Goal: Information Seeking & Learning: Learn about a topic

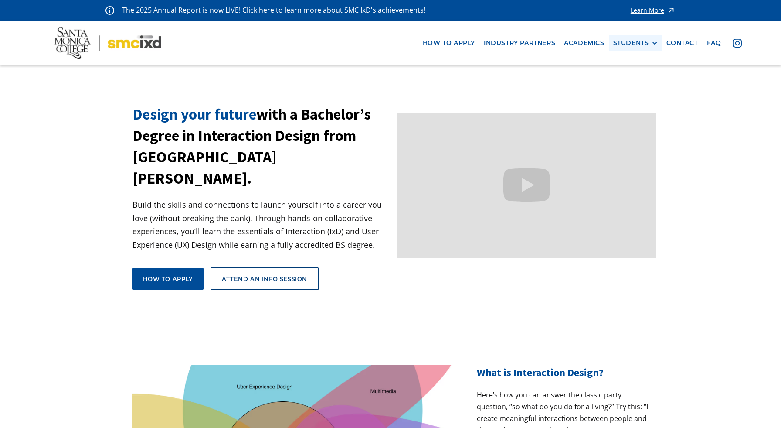
click at [627, 42] on div "STUDENTS" at bounding box center [631, 42] width 36 height 7
click at [742, 196] on section "Design your future with a Bachelor’s Degree in Interaction Design from [GEOGRAP…" at bounding box center [390, 211] width 781 height 215
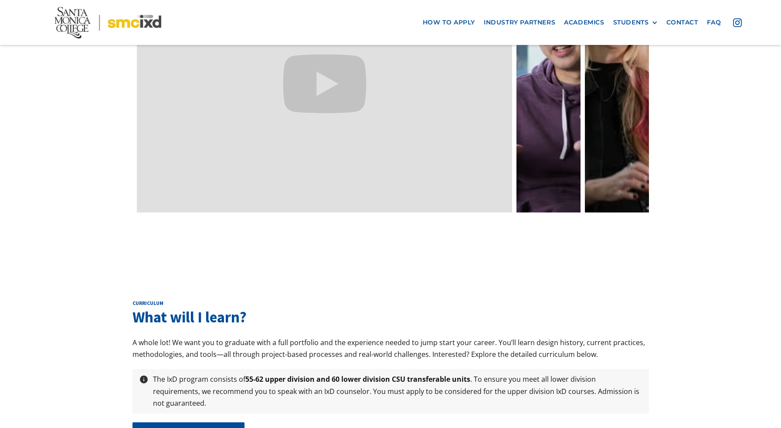
scroll to position [2753, 0]
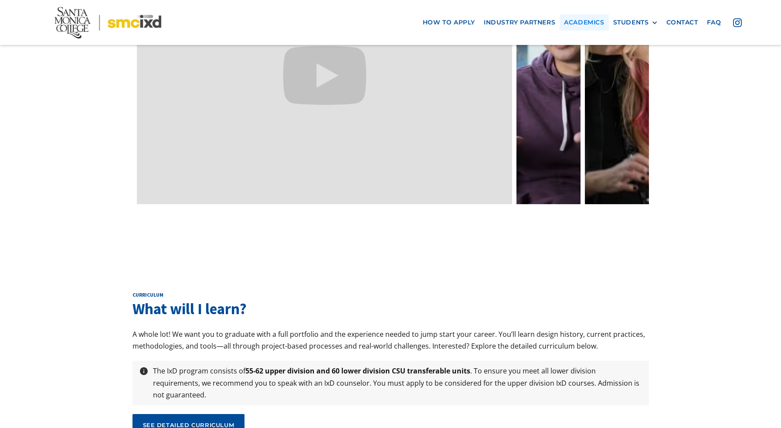
click at [600, 22] on link "Academics" at bounding box center [584, 22] width 49 height 16
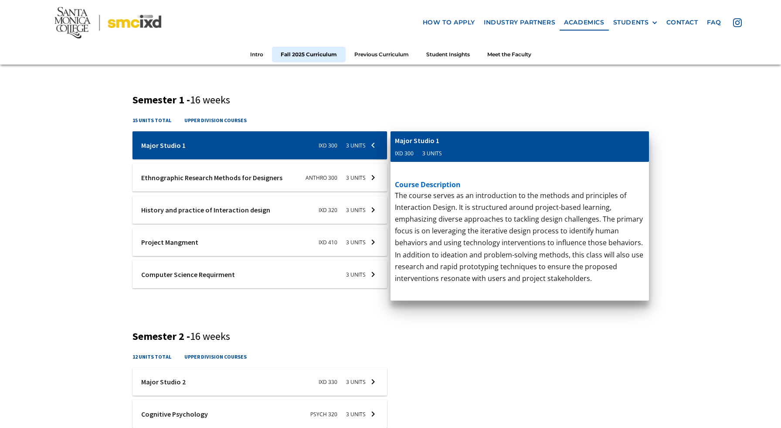
scroll to position [303, 0]
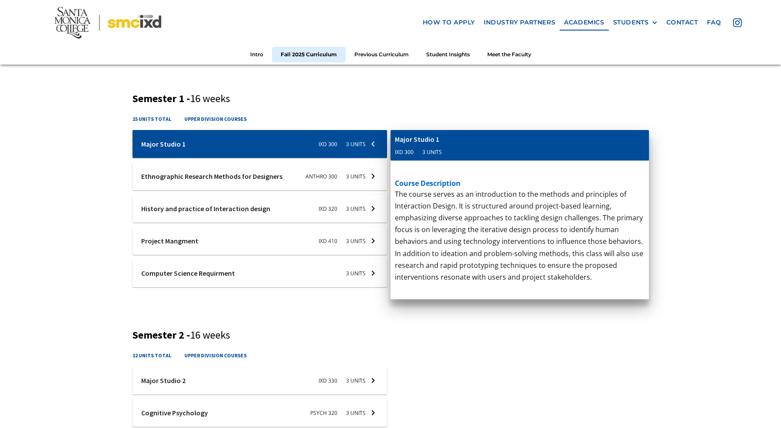
click at [416, 372] on div "Introduction to Media Writing and Producing Short Form Content" at bounding box center [496, 375] width 202 height 10
click at [377, 141] on div at bounding box center [259, 144] width 255 height 28
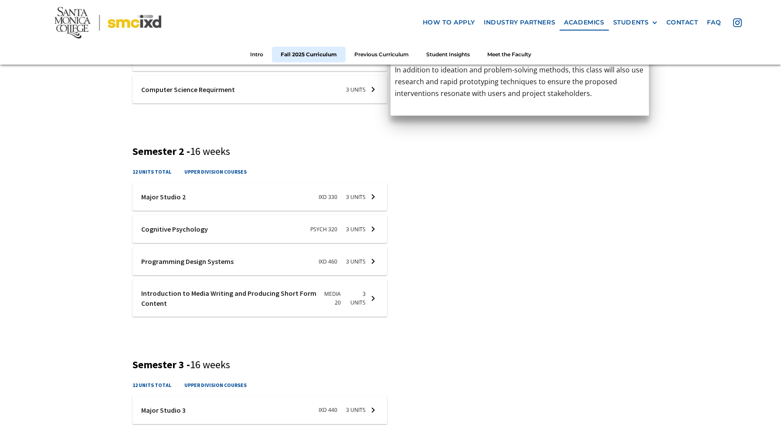
scroll to position [489, 0]
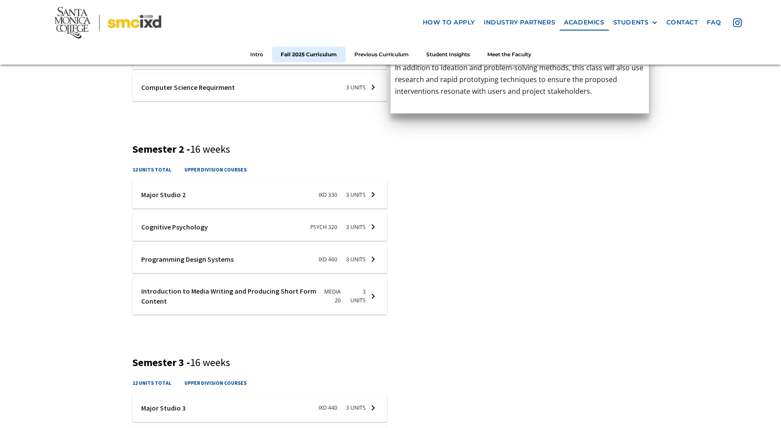
click at [360, 258] on div at bounding box center [259, 259] width 255 height 28
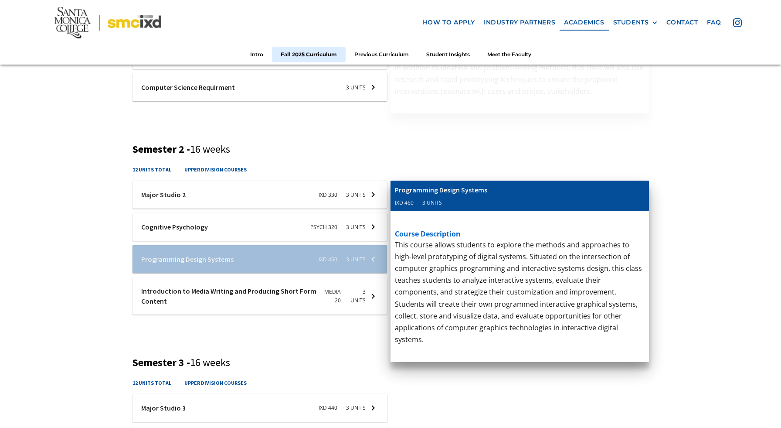
click at [374, 258] on div at bounding box center [259, 259] width 255 height 28
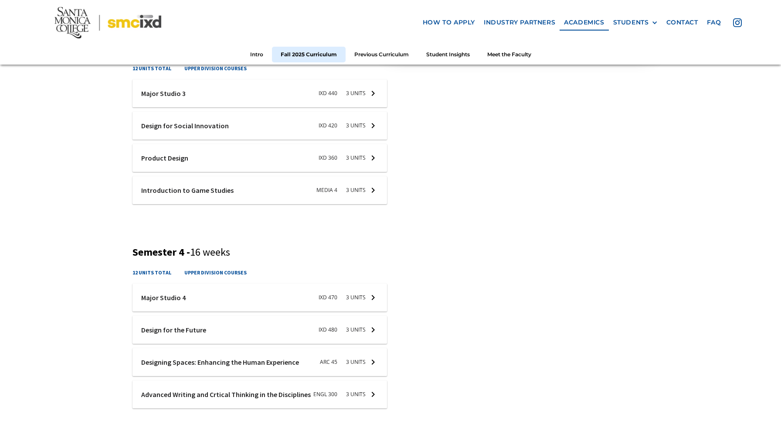
scroll to position [818, 0]
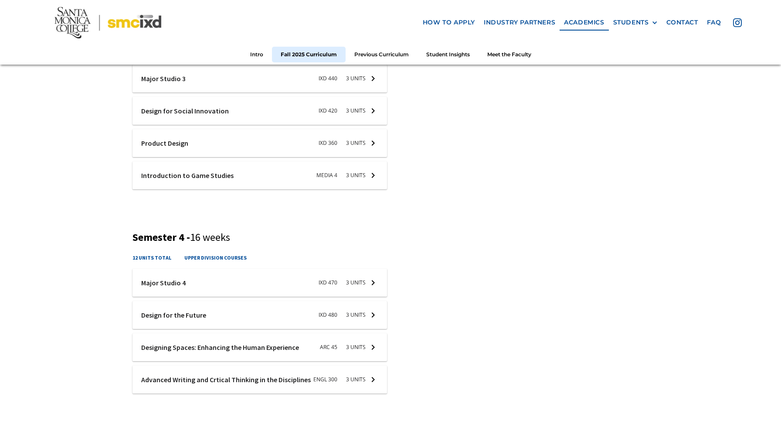
click at [369, 316] on div at bounding box center [259, 315] width 255 height 28
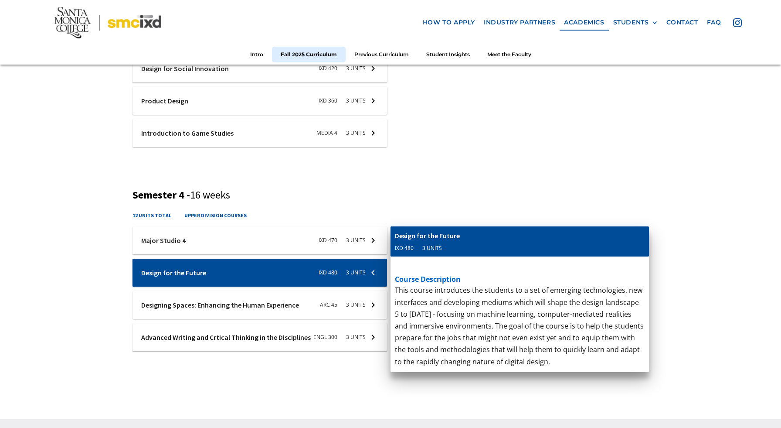
scroll to position [861, 0]
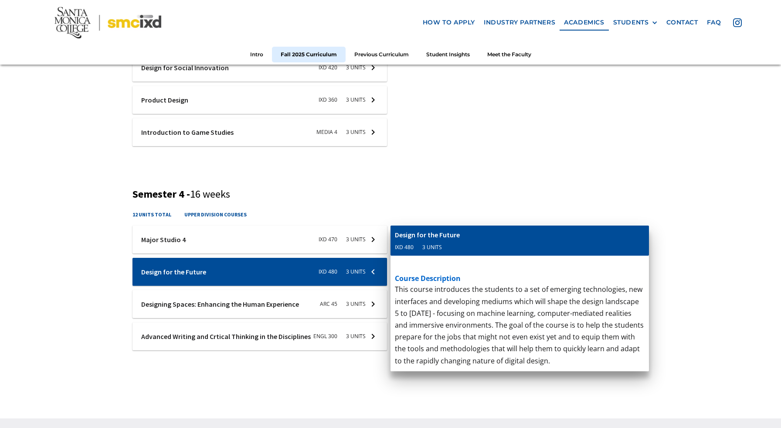
click at [369, 307] on div at bounding box center [259, 304] width 255 height 28
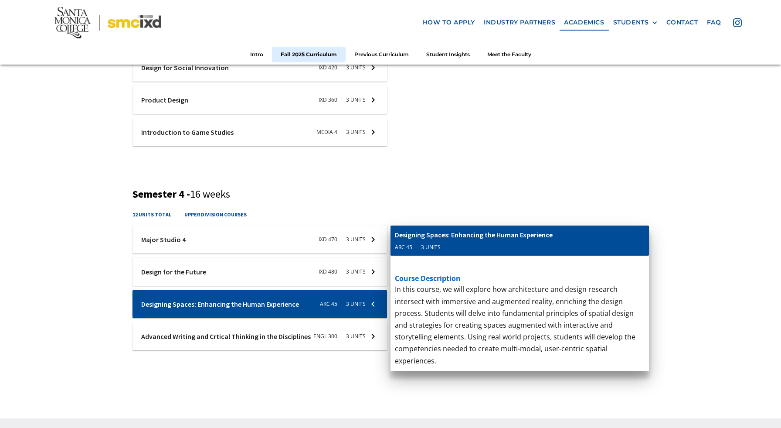
click at [416, 211] on div "12 units total upper division courses" at bounding box center [390, 217] width 516 height 15
click at [373, 305] on div at bounding box center [259, 304] width 255 height 28
click at [374, 302] on div at bounding box center [259, 304] width 255 height 28
click at [417, 190] on div "course description This course introduces fundamental concerns, concepts, metho…" at bounding box center [520, 120] width 258 height 139
click at [419, 234] on div "Advanced Writing and Crtical Thinking in the Disciplines" at bounding box center [480, 235] width 170 height 10
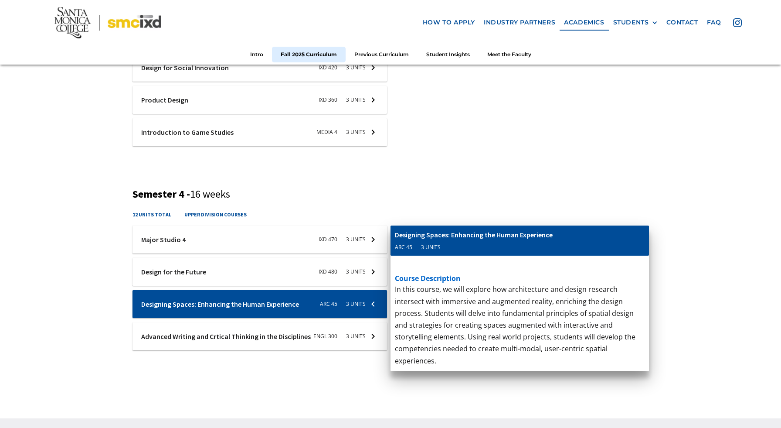
click at [400, 214] on div "12 units total upper division courses" at bounding box center [390, 217] width 516 height 15
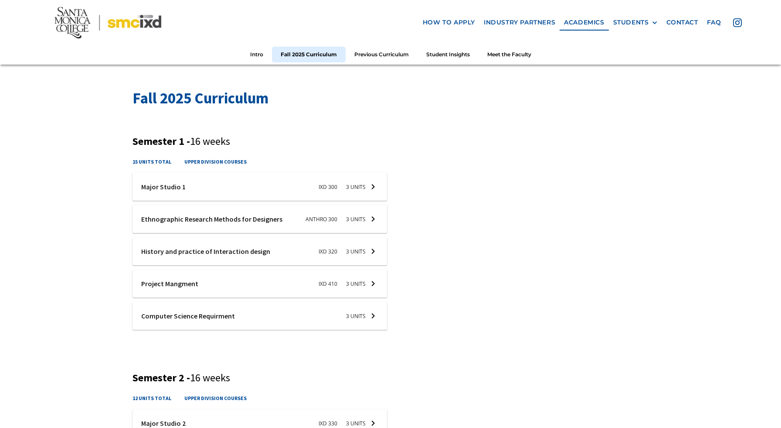
scroll to position [245, 0]
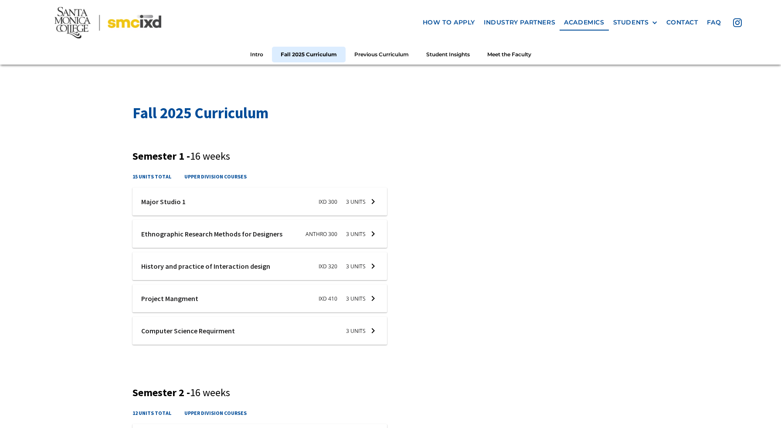
click at [365, 230] on div at bounding box center [259, 234] width 255 height 28
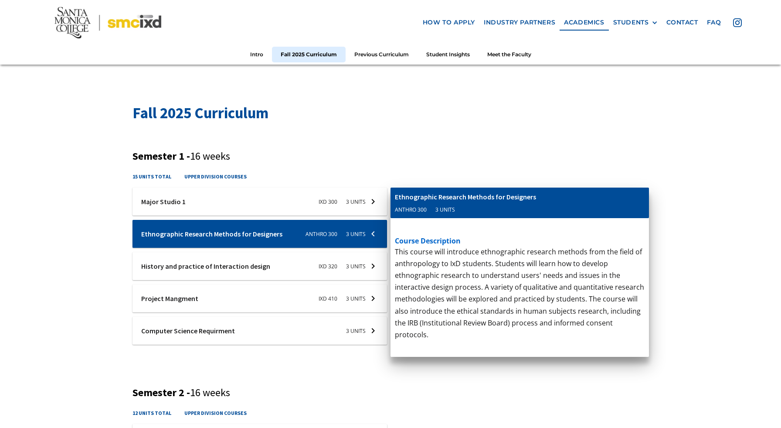
click at [361, 226] on div at bounding box center [259, 234] width 255 height 28
click at [368, 228] on div at bounding box center [259, 234] width 255 height 28
click at [368, 229] on div at bounding box center [259, 234] width 255 height 28
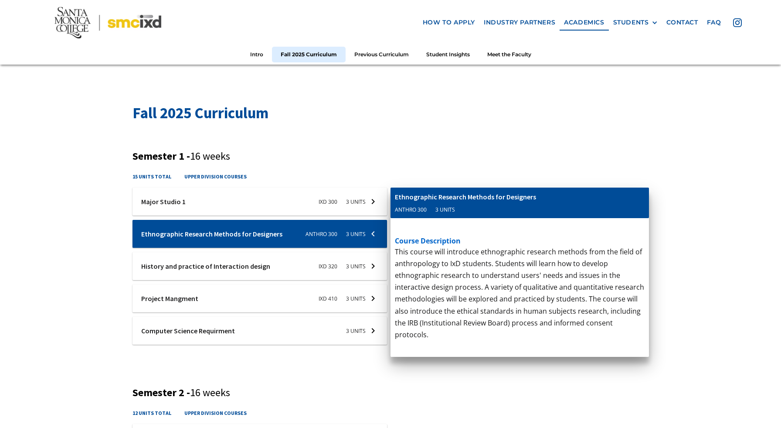
click at [368, 229] on div at bounding box center [259, 234] width 255 height 28
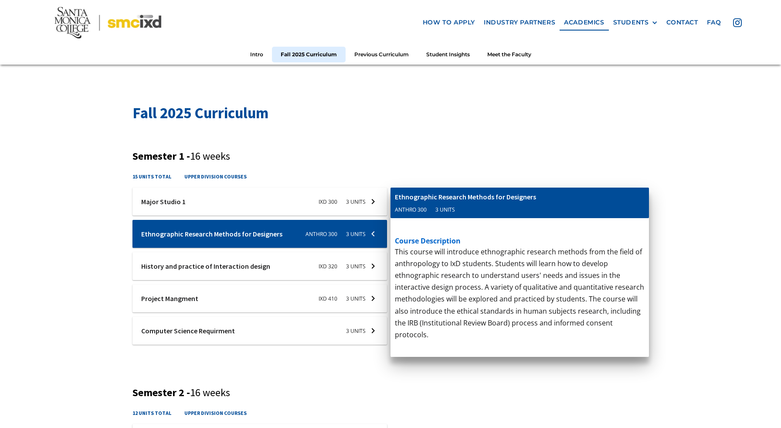
click at [368, 229] on div at bounding box center [259, 234] width 255 height 28
click at [376, 235] on div at bounding box center [259, 234] width 255 height 28
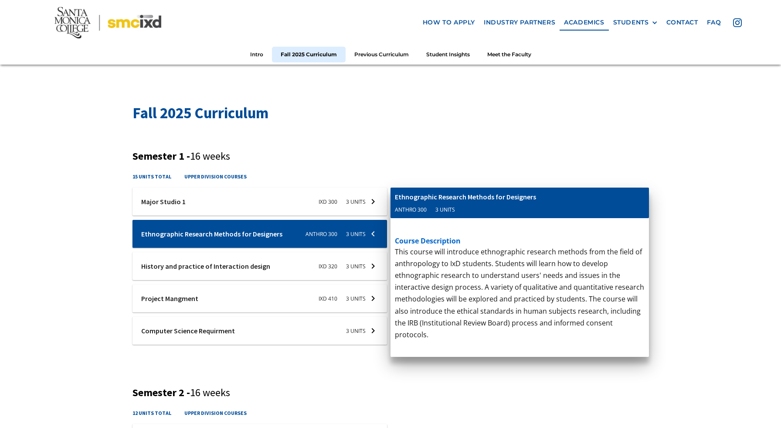
click at [374, 271] on div at bounding box center [259, 266] width 255 height 28
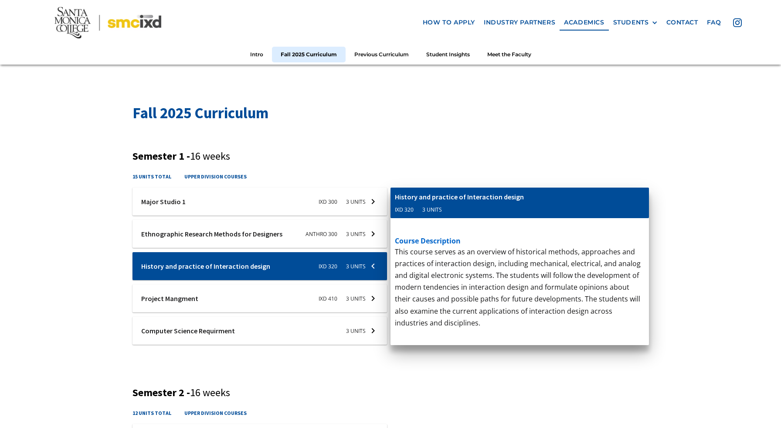
click at [373, 296] on div at bounding box center [259, 298] width 255 height 28
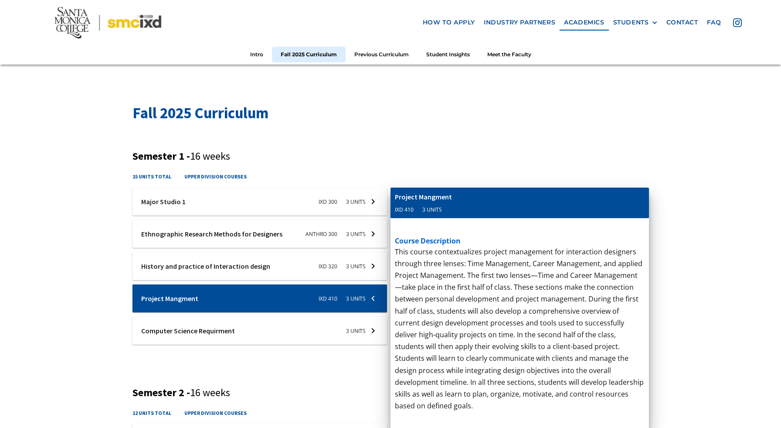
click at [375, 265] on div at bounding box center [259, 266] width 255 height 28
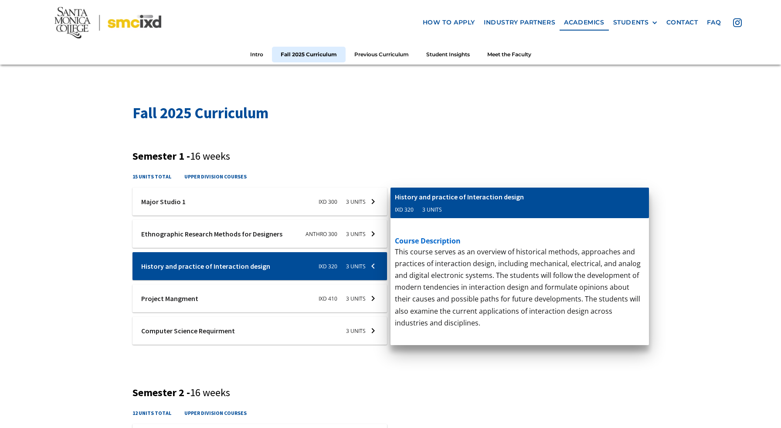
click at [375, 270] on div at bounding box center [259, 266] width 255 height 28
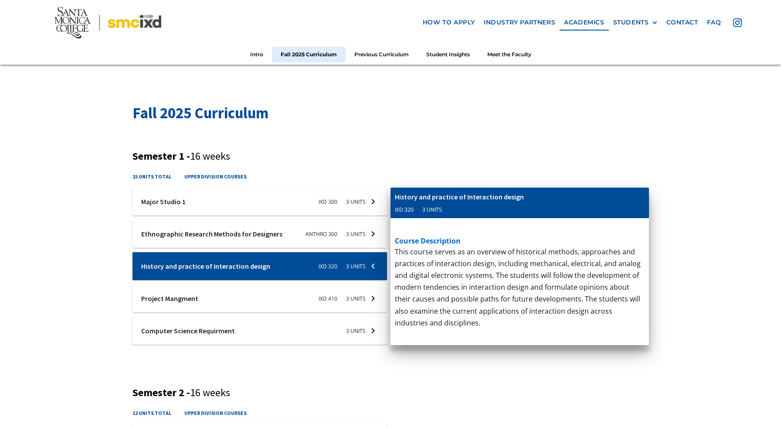
click at [375, 270] on div at bounding box center [259, 266] width 255 height 28
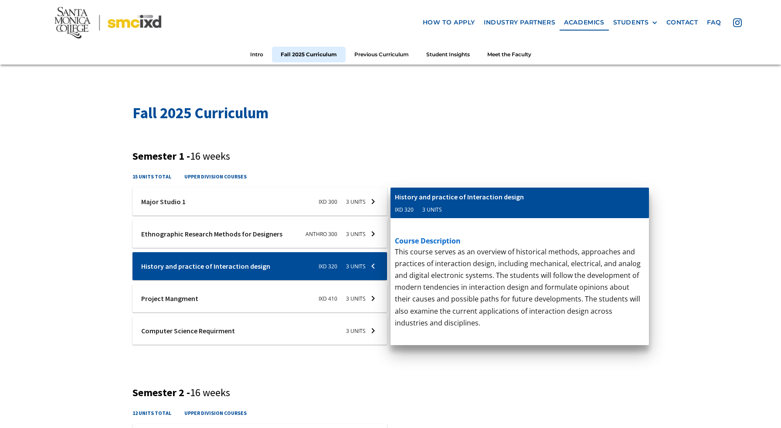
click at [375, 270] on div at bounding box center [259, 266] width 255 height 28
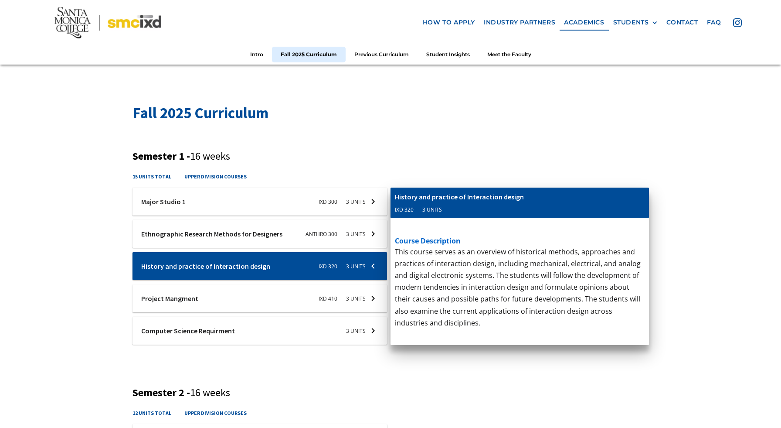
click at [375, 270] on div at bounding box center [259, 266] width 255 height 28
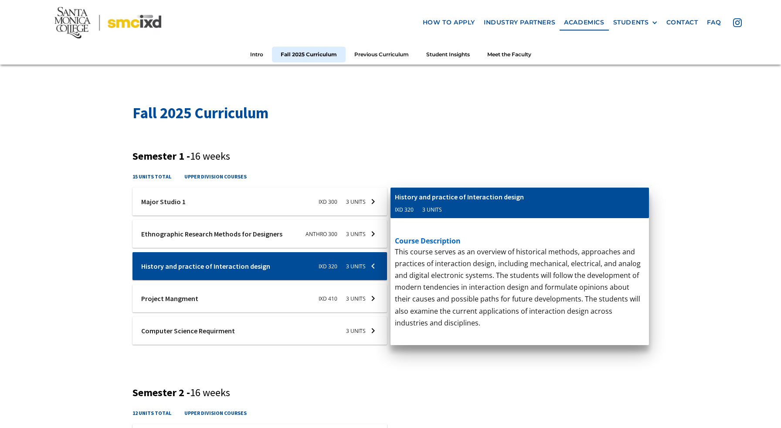
click at [375, 270] on div at bounding box center [259, 266] width 255 height 28
click at [381, 163] on div "Semester 1 - 16 weeks 15 units total upper division courses Ixd-310-studio-1 Ma…" at bounding box center [390, 253] width 516 height 206
click at [372, 270] on div at bounding box center [259, 266] width 255 height 28
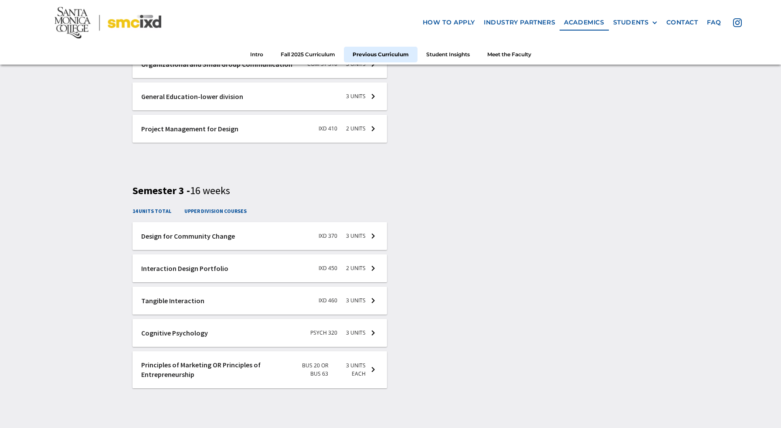
scroll to position [1347, 0]
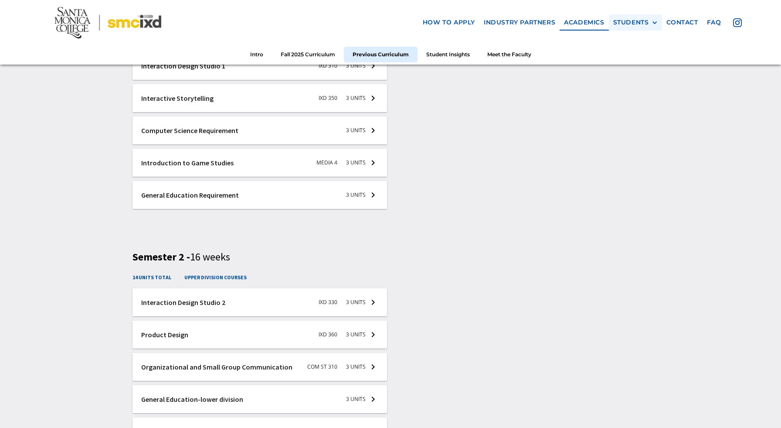
click at [634, 21] on div "STUDENTS" at bounding box center [631, 22] width 36 height 7
click at [618, 26] on div "STUDENTS PROspective Students GRAD SHOW 2023 Current Students Alumni" at bounding box center [635, 22] width 53 height 16
click at [556, 121] on p "CSU General Education or IGETC requirement (as needed)." at bounding box center [520, 116] width 250 height 12
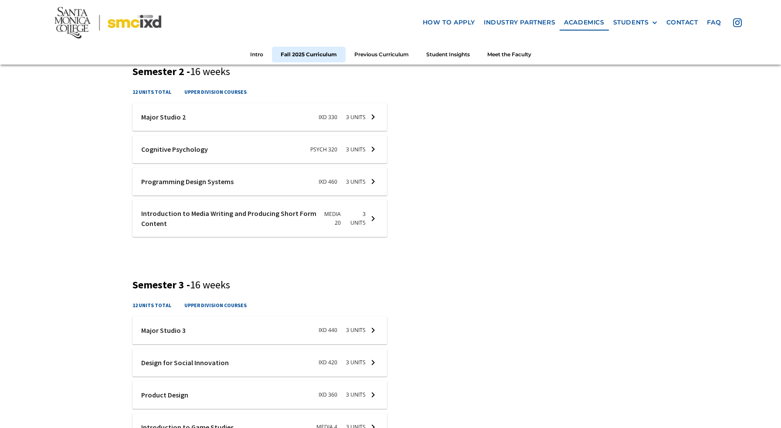
scroll to position [0, 0]
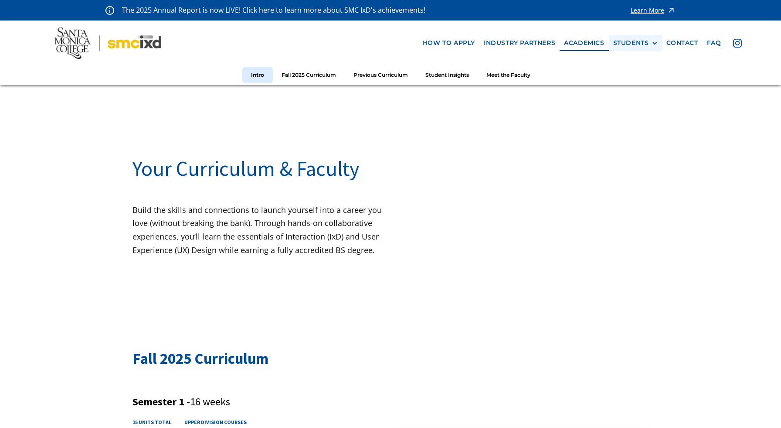
click at [622, 47] on div "STUDENTS PROspective Students GRAD SHOW 2023 Current Students Alumni" at bounding box center [635, 43] width 53 height 16
click at [622, 44] on div "STUDENTS" at bounding box center [631, 42] width 36 height 7
click at [608, 107] on div "Your Curriculum & Faculty Build the skills and connections to launch yourself i…" at bounding box center [390, 194] width 781 height 219
